Goal: Information Seeking & Learning: Check status

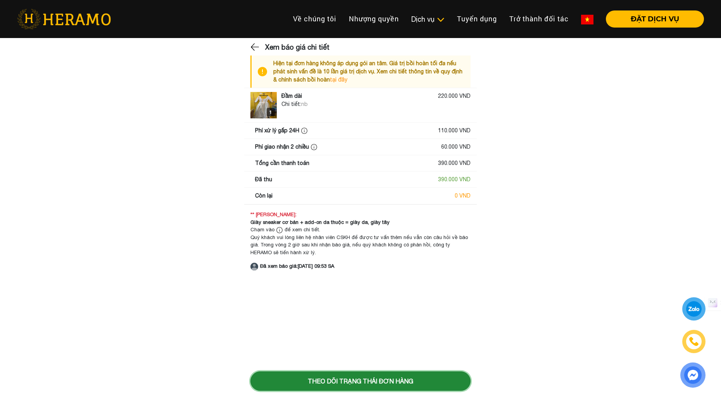
click at [361, 376] on button "Theo dõi trạng thái đơn hàng" at bounding box center [360, 380] width 220 height 19
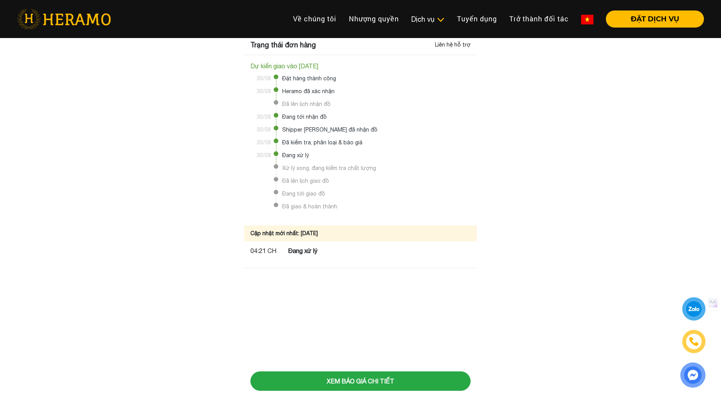
click at [300, 169] on span "Xử lý xong, đang kiểm tra chất lượng" at bounding box center [326, 170] width 100 height 13
click at [305, 184] on span "Đã lên lịch giao đồ" at bounding box center [302, 183] width 53 height 13
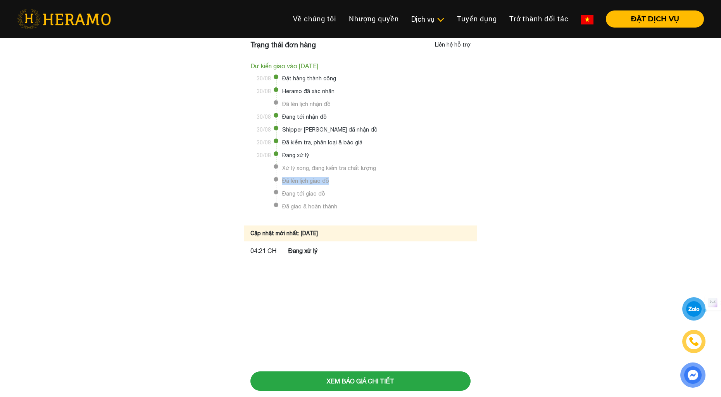
click at [305, 184] on span "Đã lên lịch giao đồ" at bounding box center [302, 183] width 53 height 13
click at [309, 197] on span "Đang tới giao đồ" at bounding box center [300, 196] width 49 height 13
click at [301, 207] on span "Đã giao & hoàn thành" at bounding box center [306, 208] width 61 height 13
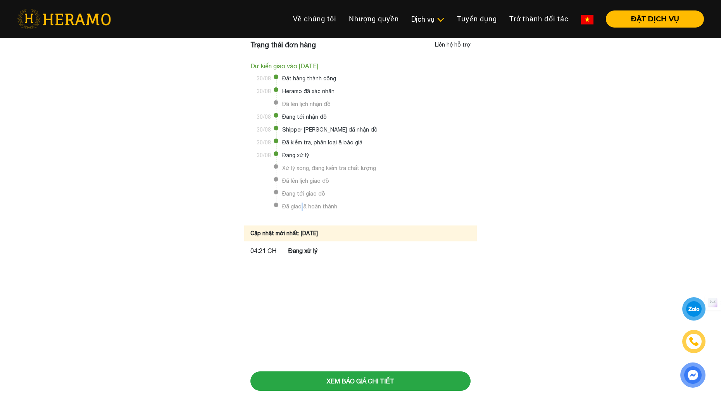
click at [301, 207] on span "Đã giao & hoàn thành" at bounding box center [306, 208] width 61 height 13
click at [301, 208] on span "Đã giao & hoàn thành" at bounding box center [306, 208] width 61 height 13
click at [302, 208] on span "Đã giao & hoàn thành" at bounding box center [306, 208] width 61 height 13
